Goal: Submit feedback/report problem: Submit feedback/report problem

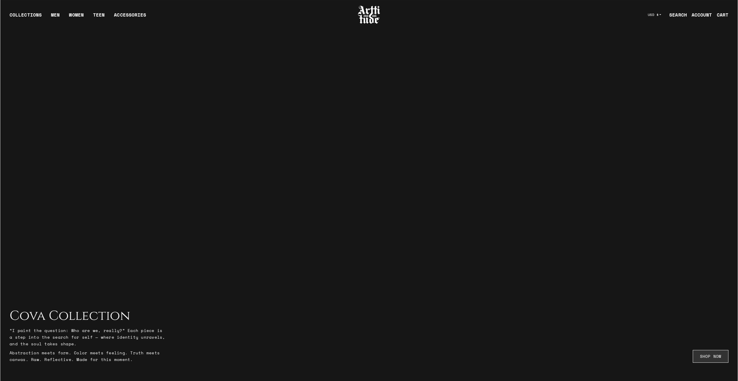
click at [703, 354] on link "SHOP NOW" at bounding box center [711, 356] width 36 height 13
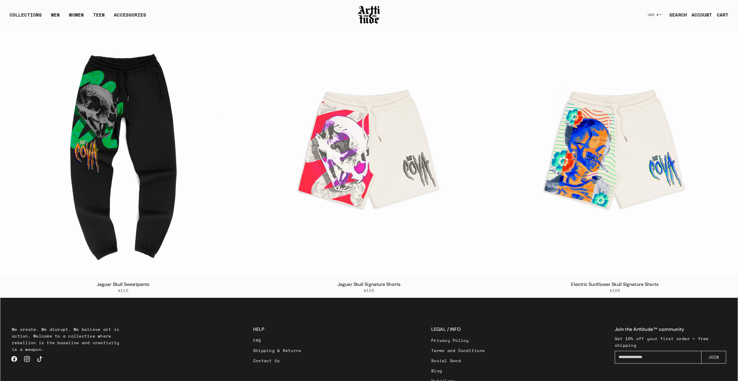
scroll to position [1811, 0]
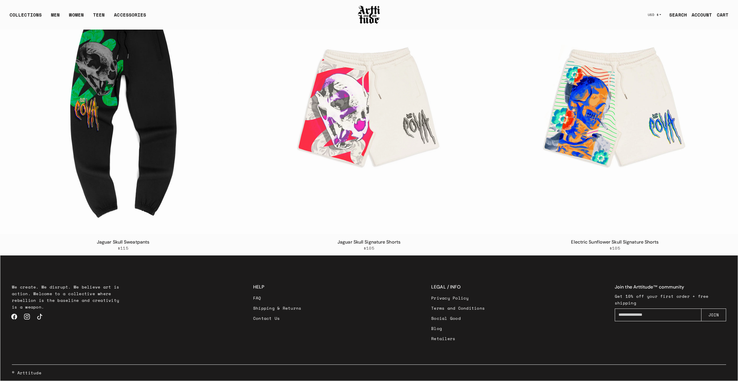
click at [286, 318] on link "Contact Us" at bounding box center [277, 318] width 48 height 10
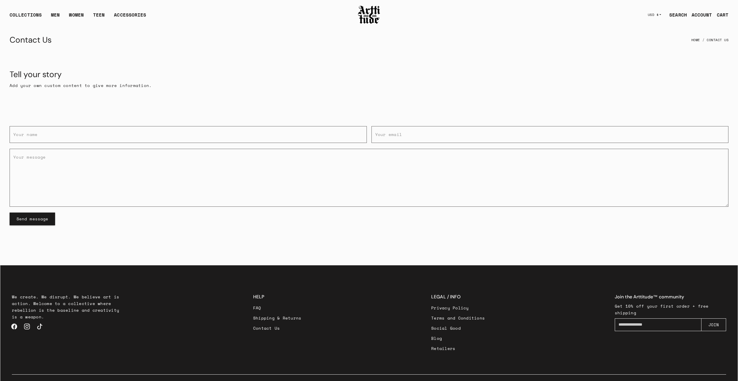
click at [16, 216] on button "Send message" at bounding box center [33, 219] width 46 height 13
click at [45, 218] on button "Send message" at bounding box center [33, 219] width 46 height 13
click at [44, 220] on button "Send message" at bounding box center [33, 219] width 46 height 13
